Goal: Task Accomplishment & Management: Manage account settings

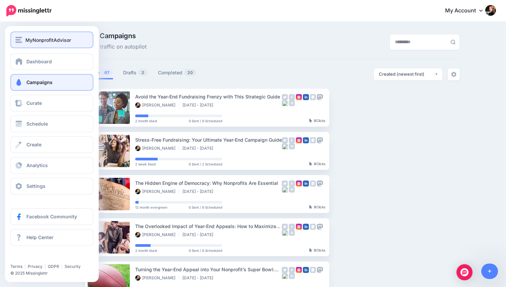
click at [46, 39] on span "MyNonprofitAdvisor" at bounding box center [48, 40] width 46 height 8
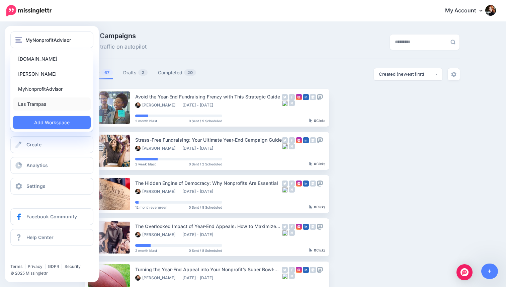
click at [39, 107] on link "Las Trampas" at bounding box center [52, 103] width 78 height 13
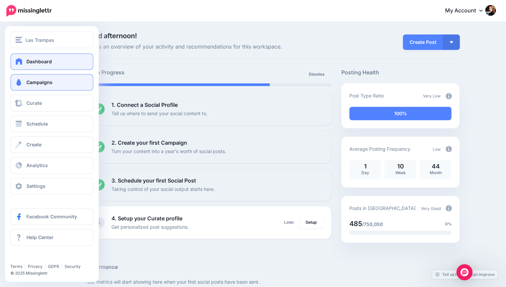
click at [19, 85] on span at bounding box center [18, 82] width 9 height 7
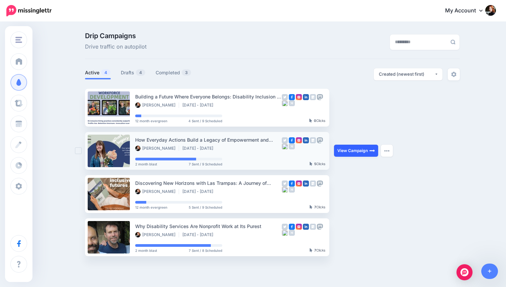
click at [360, 154] on link "View Campaign" at bounding box center [356, 151] width 44 height 12
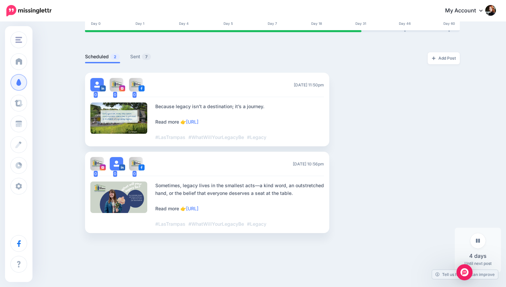
scroll to position [137, 0]
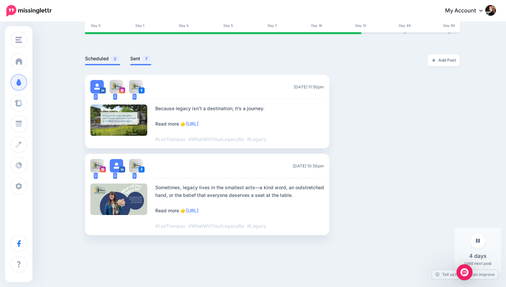
click at [136, 60] on link "Sent 7" at bounding box center [140, 59] width 21 height 8
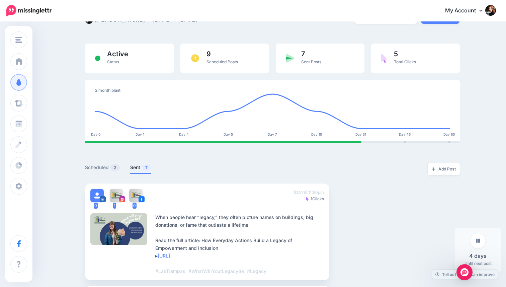
scroll to position [0, 0]
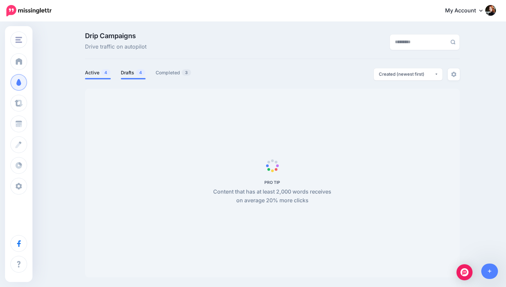
click at [127, 71] on link "Drafts 4" at bounding box center [133, 73] width 25 height 8
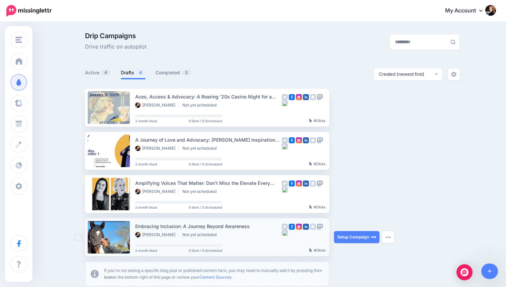
click at [116, 237] on link at bounding box center [109, 237] width 42 height 32
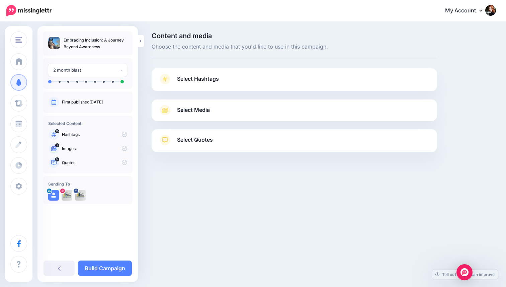
click at [217, 111] on link "Select Media" at bounding box center [294, 110] width 272 height 11
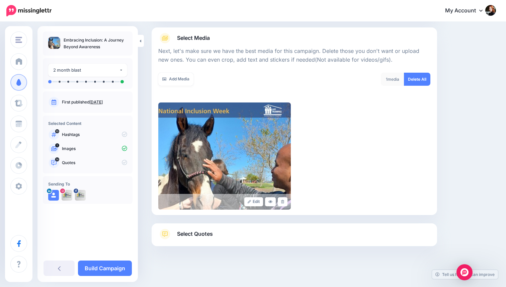
scroll to position [75, 0]
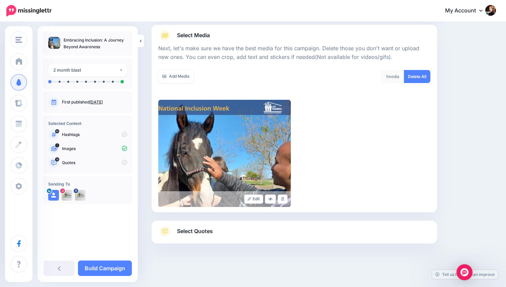
click at [81, 169] on div "Selected Content 10 Hashtags 1 Images 14" at bounding box center [88, 144] width 90 height 58
click at [79, 165] on p "Quotes" at bounding box center [94, 163] width 65 height 6
click at [61, 164] on div "14 Quotes" at bounding box center [87, 162] width 79 height 11
click at [53, 161] on icon at bounding box center [53, 162] width 5 height 5
click at [68, 165] on p "Quotes" at bounding box center [94, 163] width 65 height 6
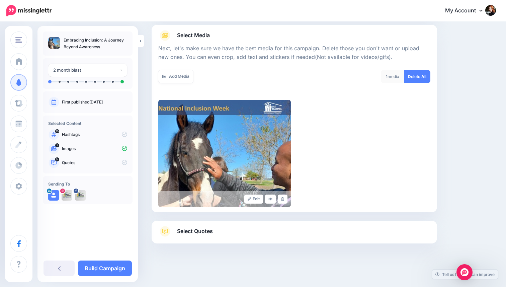
click at [67, 163] on p "Quotes" at bounding box center [94, 163] width 65 height 6
click at [67, 161] on p "Quotes" at bounding box center [94, 163] width 65 height 6
click at [102, 163] on p "Quotes" at bounding box center [94, 163] width 65 height 6
click at [262, 227] on link "Select Quotes" at bounding box center [294, 234] width 272 height 17
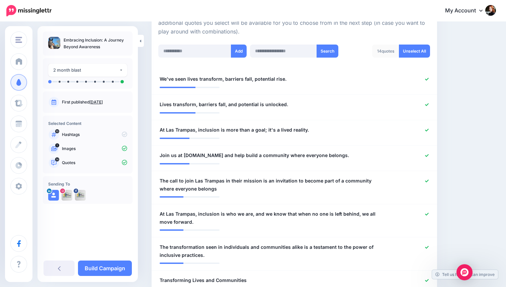
scroll to position [174, 0]
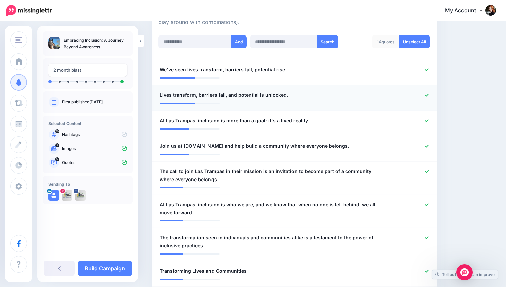
click at [428, 96] on icon at bounding box center [427, 95] width 4 height 4
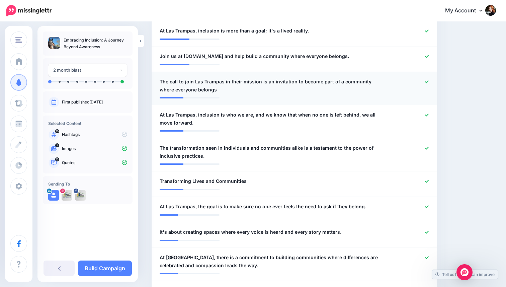
scroll to position [268, 0]
